Goal: Information Seeking & Learning: Learn about a topic

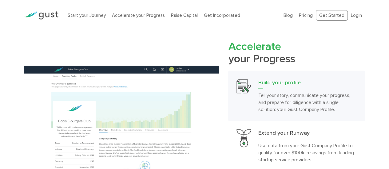
scroll to position [522, 0]
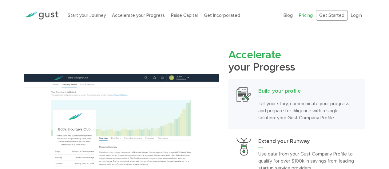
click at [309, 14] on link "Pricing" at bounding box center [306, 16] width 14 height 6
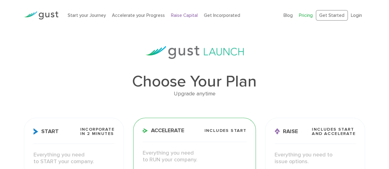
click at [185, 14] on link "Raise Capital" at bounding box center [184, 16] width 27 height 6
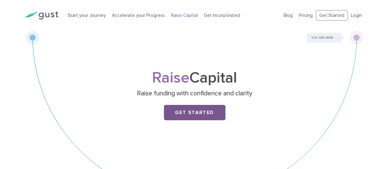
click at [192, 116] on link "Get Started" at bounding box center [194, 112] width 61 height 15
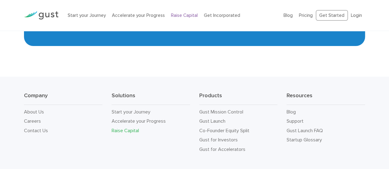
scroll to position [1045, 0]
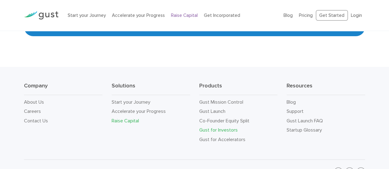
click at [213, 133] on link "Gust for Investors" at bounding box center [218, 130] width 38 height 6
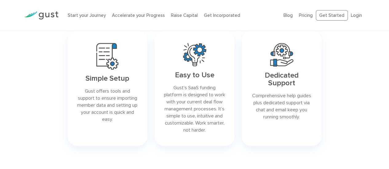
scroll to position [277, 0]
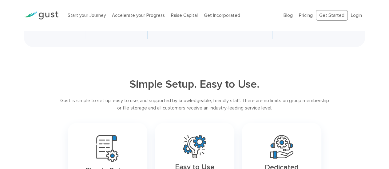
click at [50, 14] on img at bounding box center [41, 15] width 34 height 8
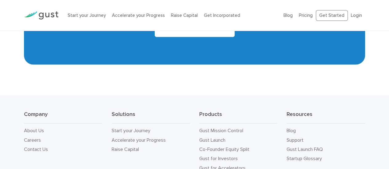
scroll to position [2830, 0]
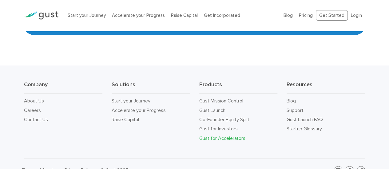
click at [218, 135] on link "Gust for Accelerators" at bounding box center [222, 138] width 46 height 6
click at [214, 126] on link "Gust for Investors" at bounding box center [218, 129] width 38 height 6
